Goal: Information Seeking & Learning: Learn about a topic

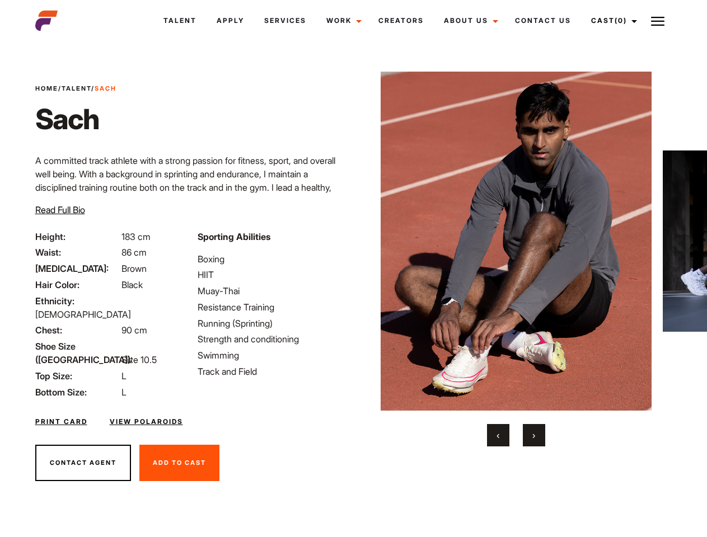
click at [611, 21] on link "Cast (0)" at bounding box center [612, 21] width 63 height 30
click at [657, 21] on img at bounding box center [657, 21] width 13 height 13
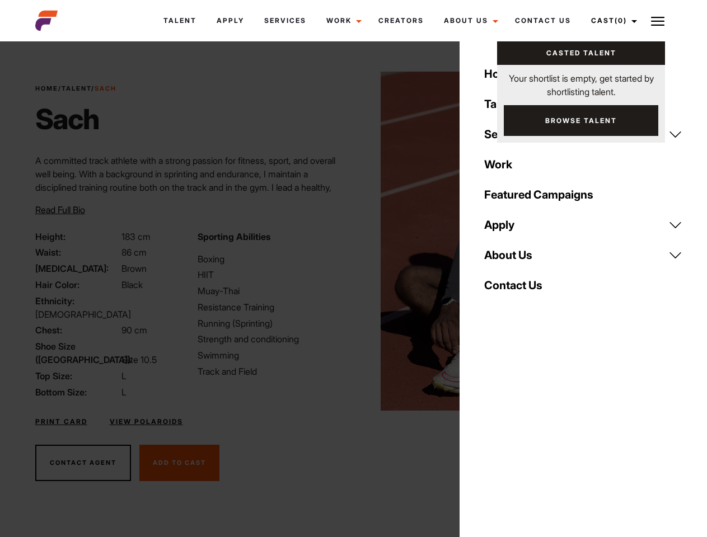
click at [515, 259] on img at bounding box center [515, 241] width 271 height 339
click at [353, 241] on div "Sporting Abilities Boxing HIIT Muay-Thai Resistance Training Running (Sprinting…" at bounding box center [272, 314] width 162 height 169
click at [498, 435] on button "‹" at bounding box center [498, 435] width 22 height 22
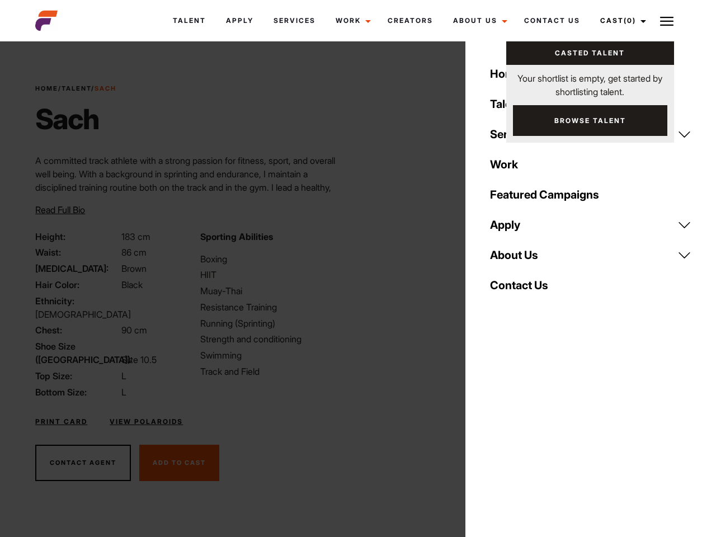
click at [534, 435] on button "›" at bounding box center [540, 435] width 22 height 22
